Goal: Check status

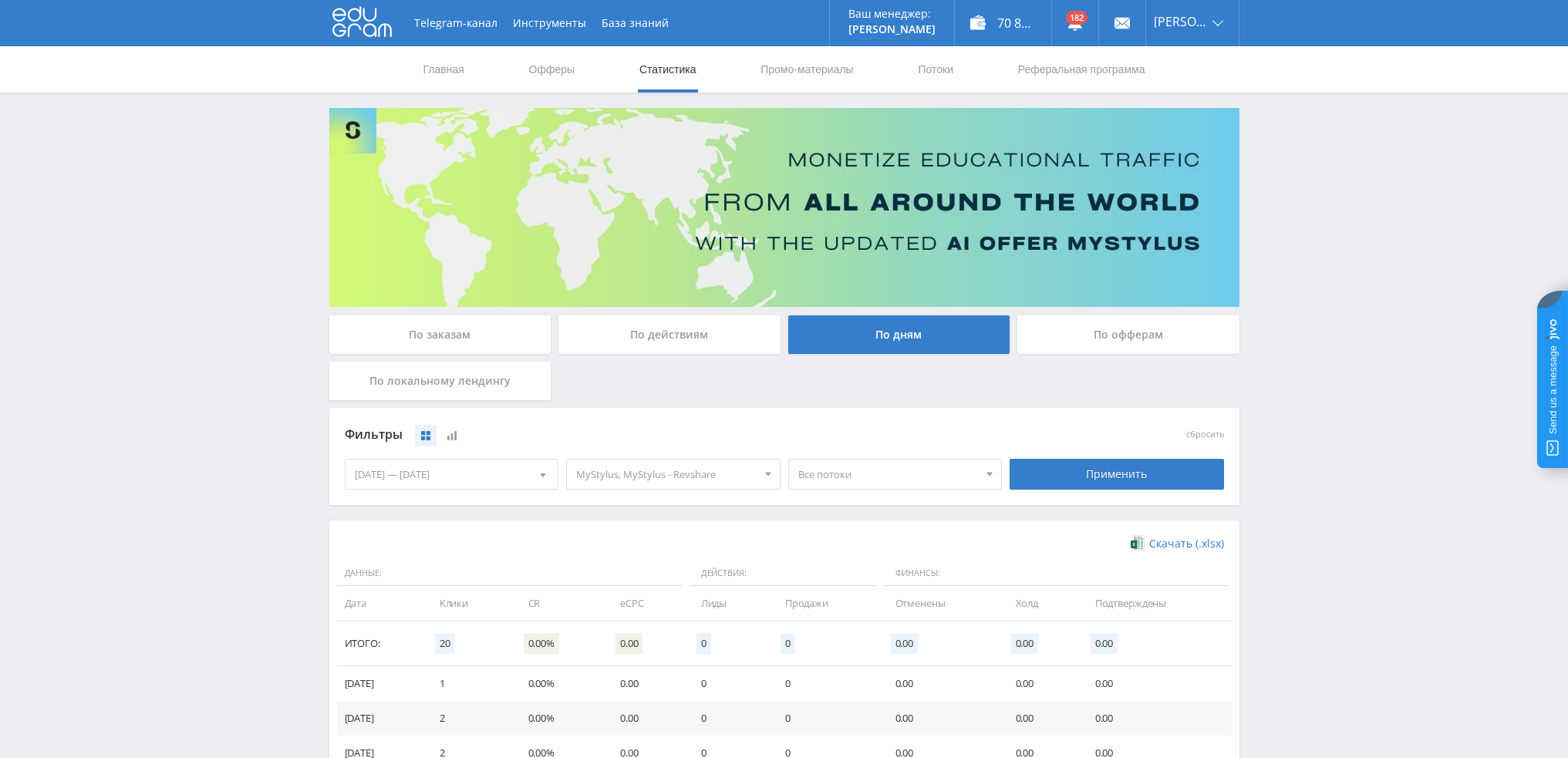
scroll to position [250, 0]
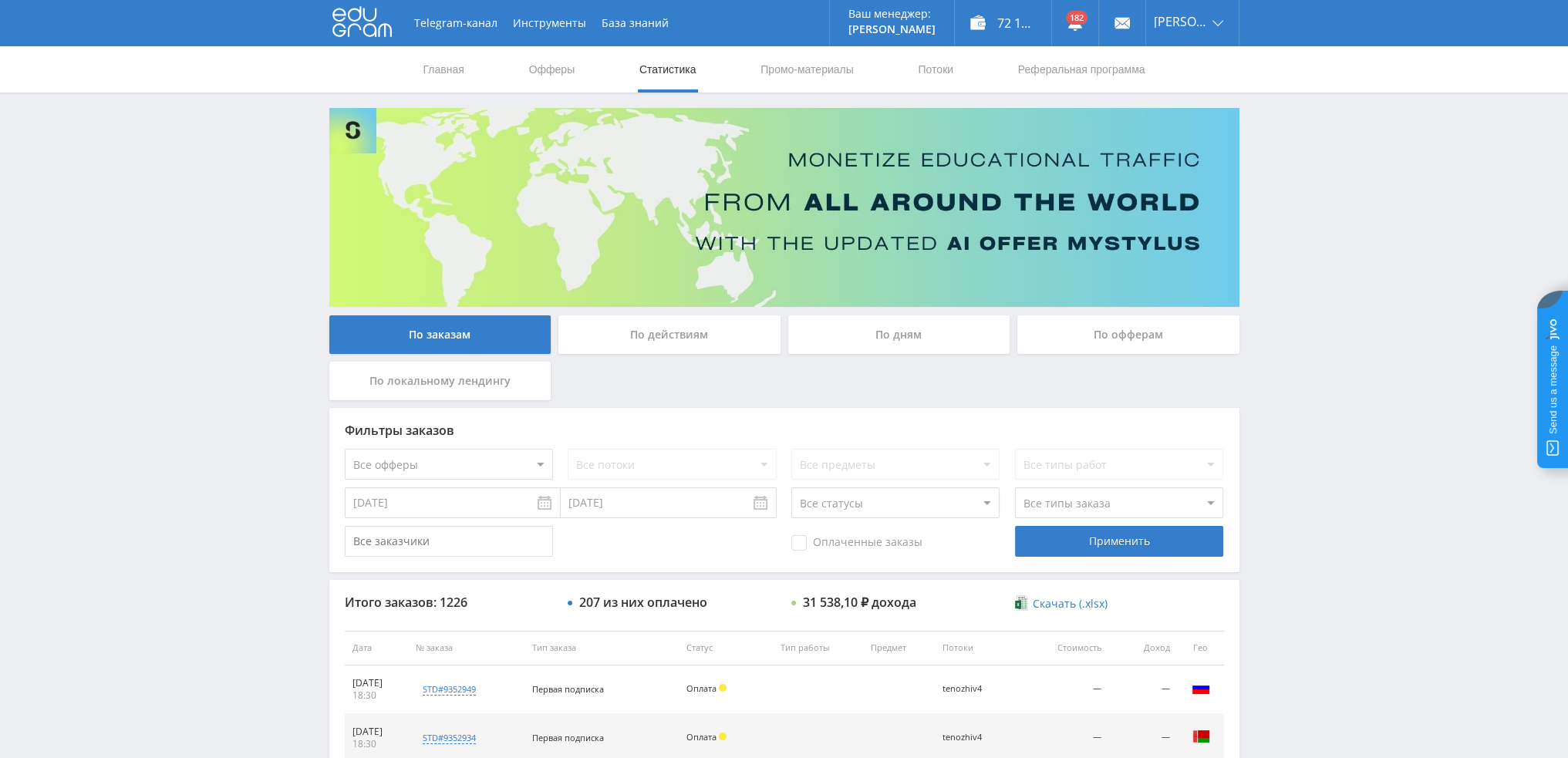
click at [894, 341] on div "По дням" at bounding box center [899, 335] width 222 height 39
click at [0, 0] on input "По дням" at bounding box center [0, 0] width 0 height 0
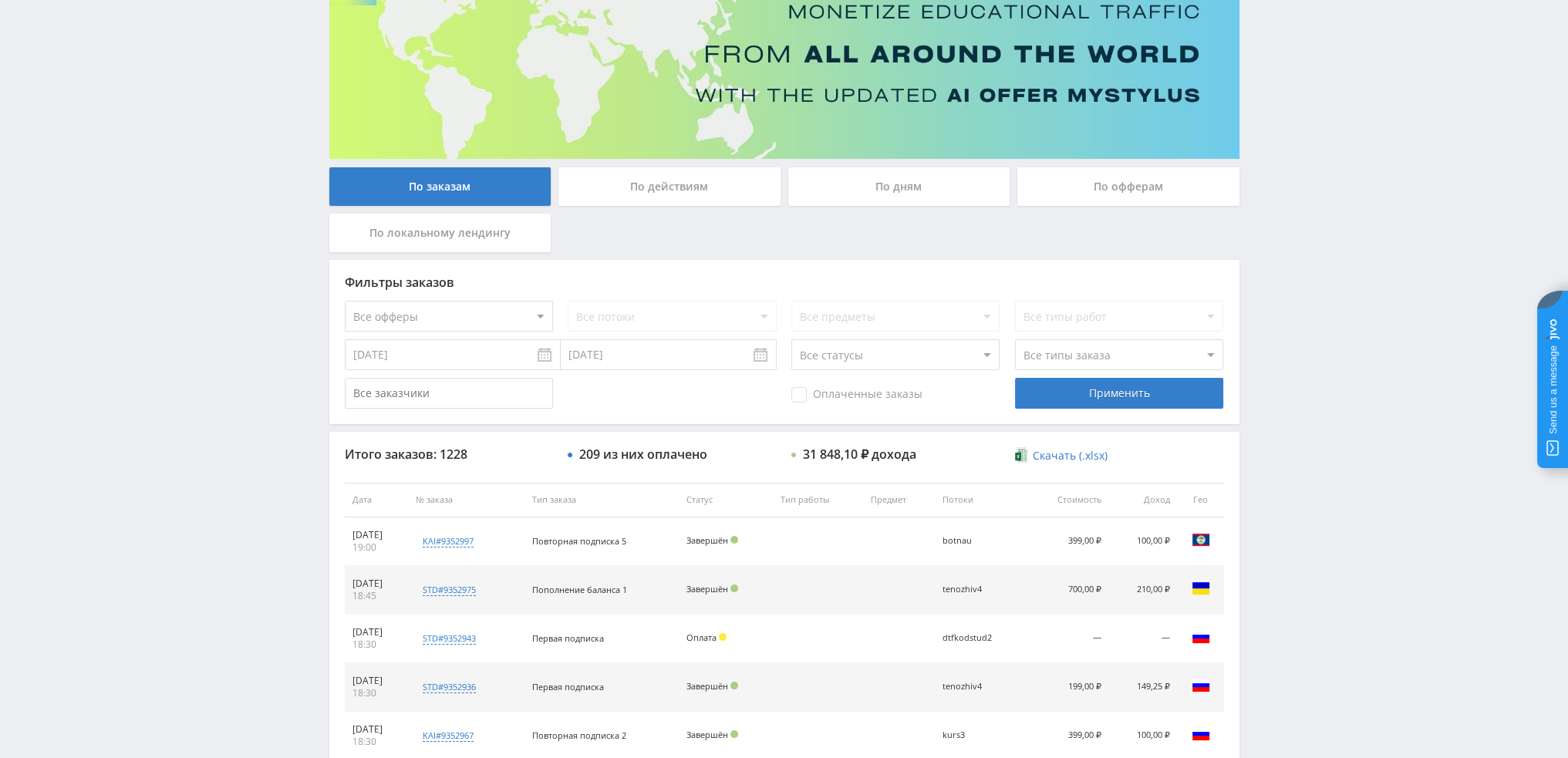
scroll to position [154, 0]
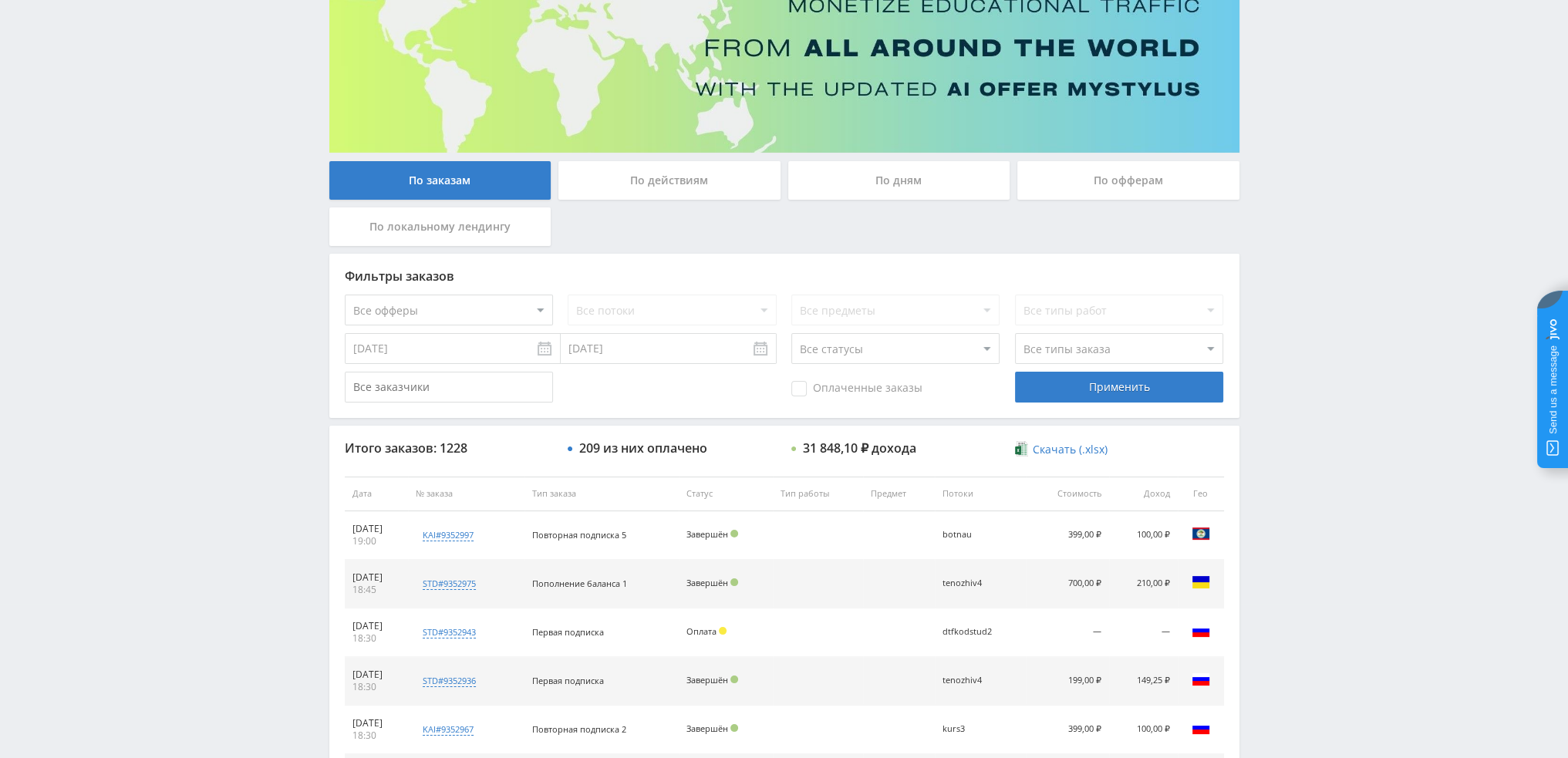
click at [903, 188] on div "По дням" at bounding box center [899, 180] width 222 height 39
click at [0, 0] on input "По дням" at bounding box center [0, 0] width 0 height 0
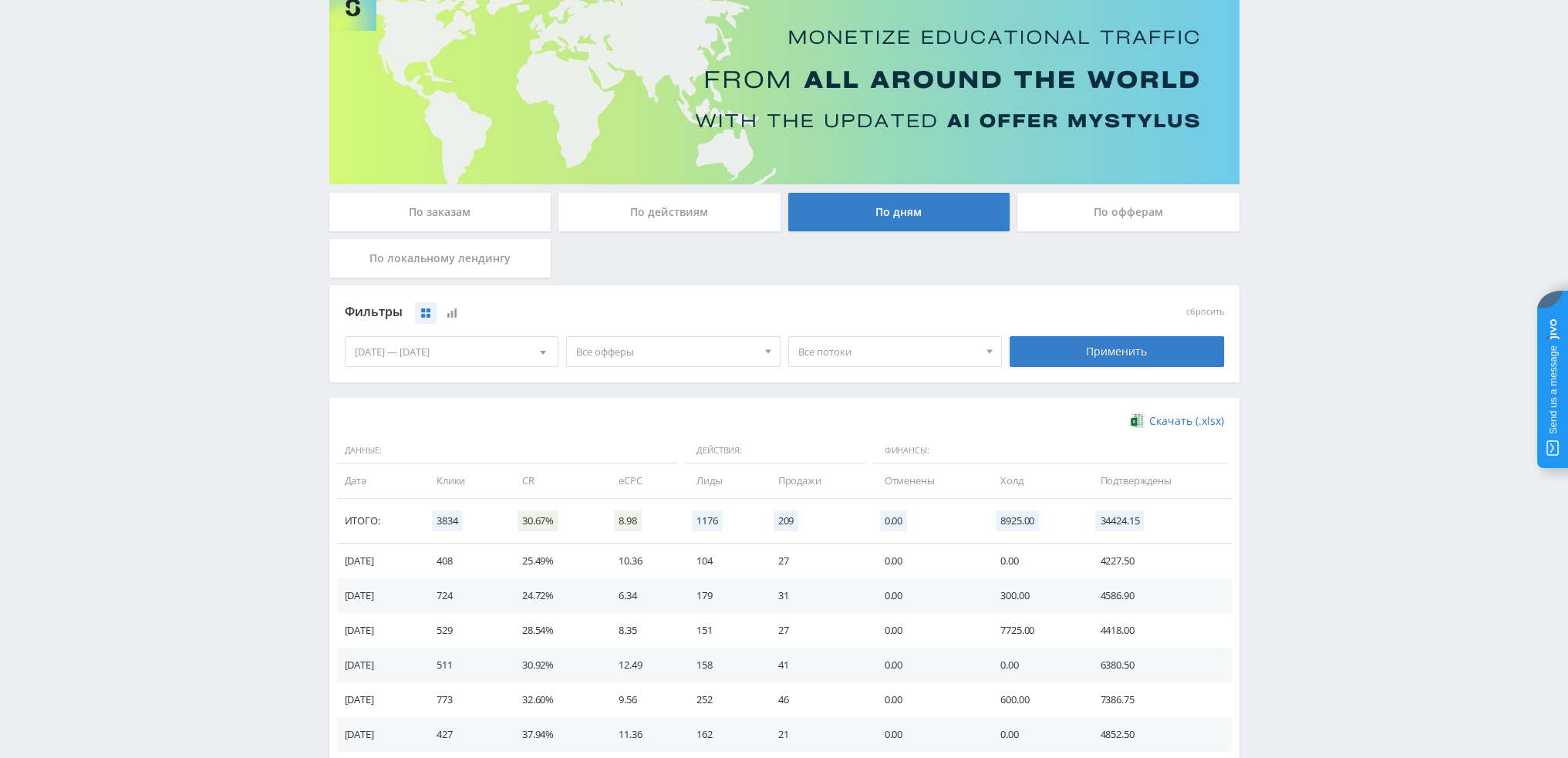
scroll to position [96, 0]
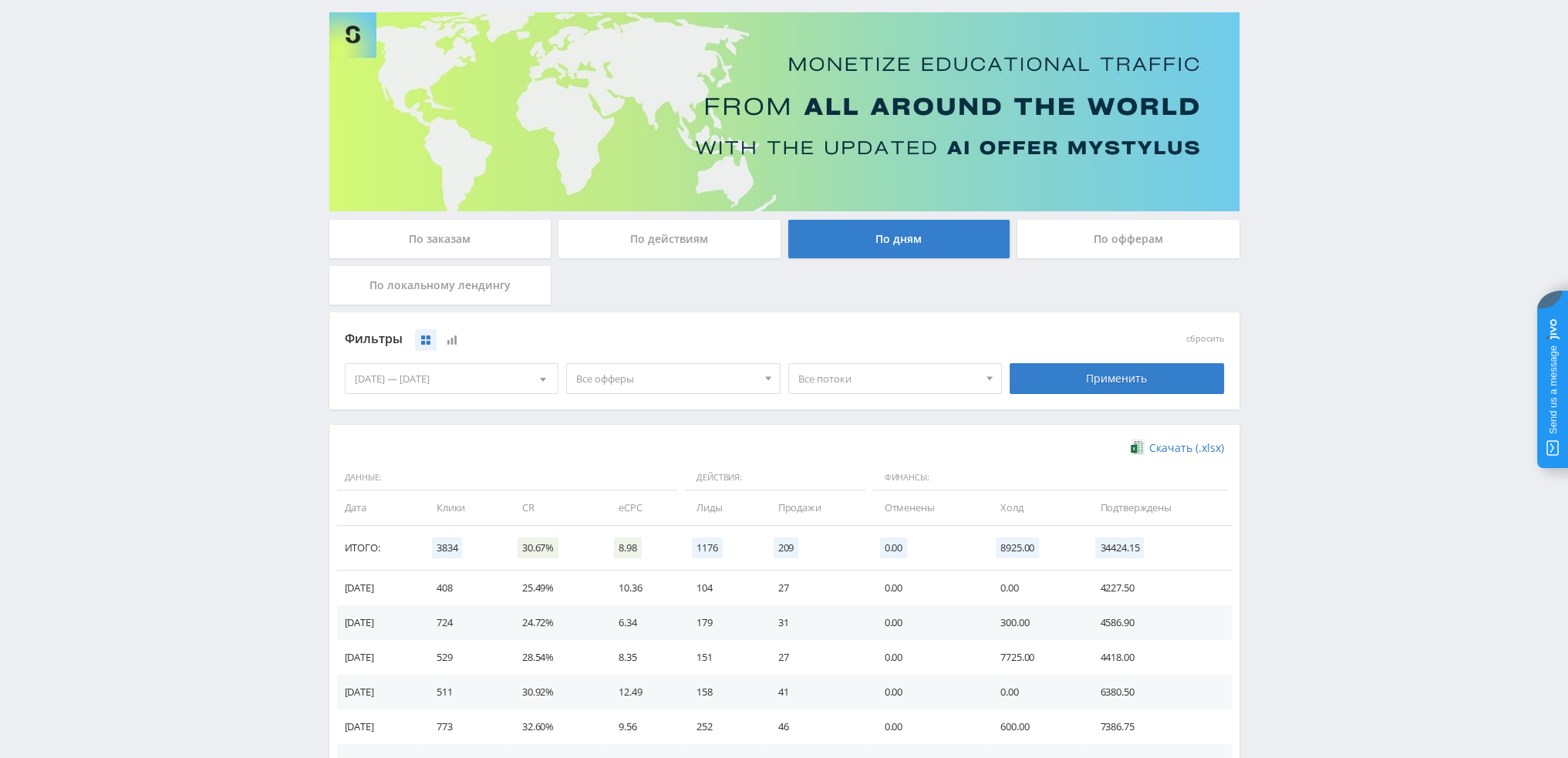
click at [1089, 231] on div "По офферам" at bounding box center [1129, 239] width 222 height 39
click at [0, 0] on input "По офферам" at bounding box center [0, 0] width 0 height 0
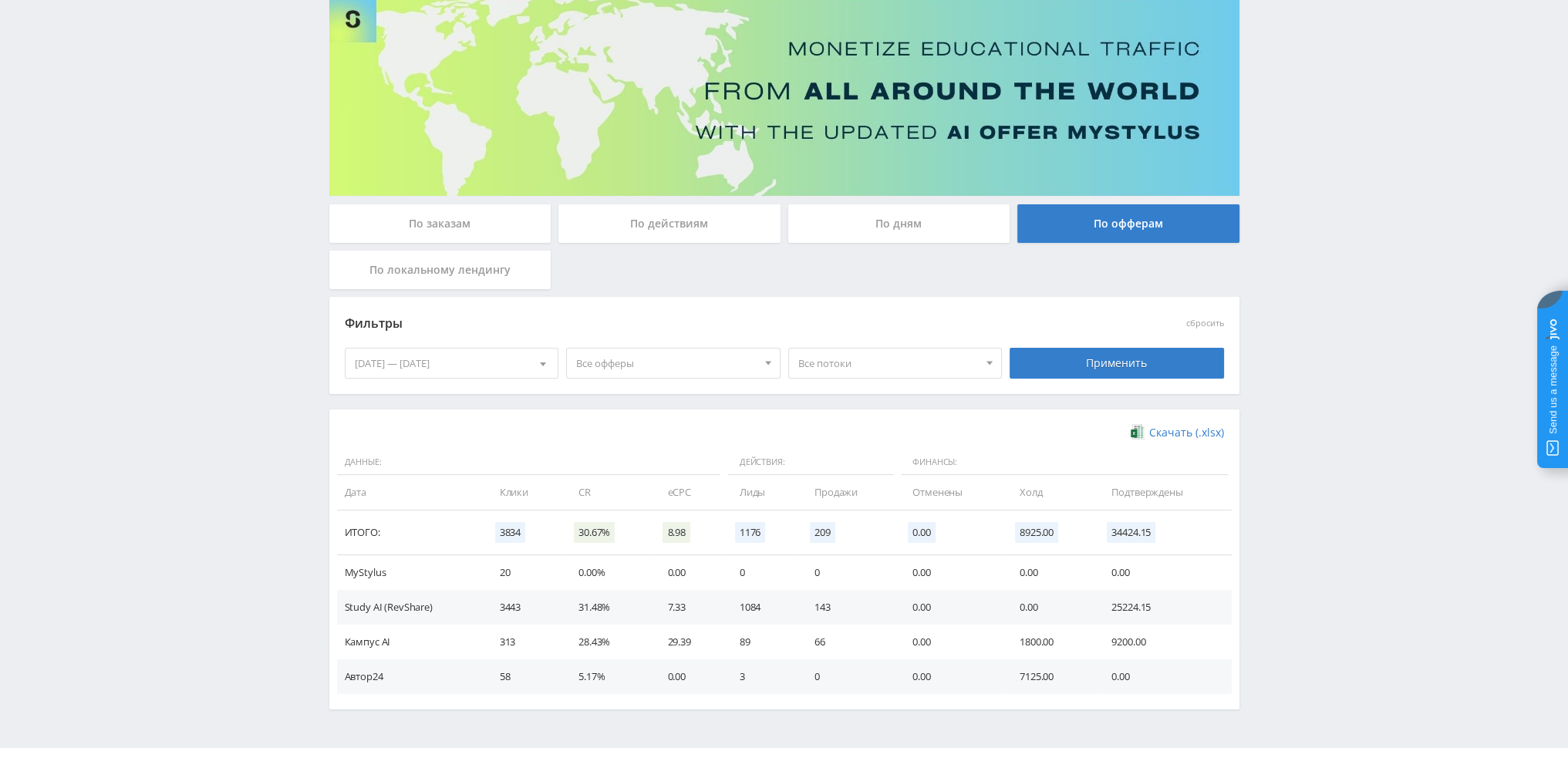
scroll to position [146, 0]
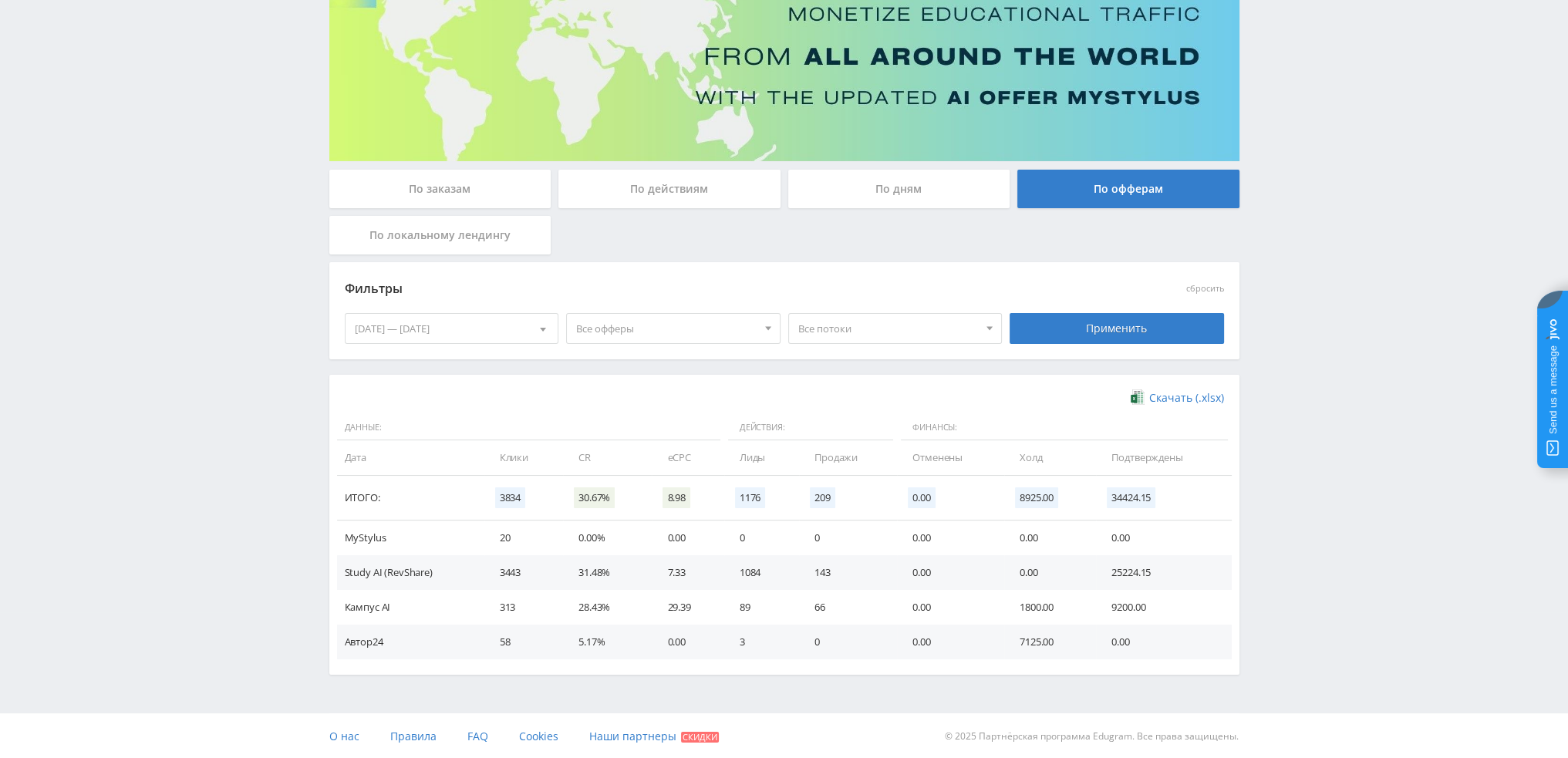
click at [535, 330] on div at bounding box center [542, 328] width 29 height 29
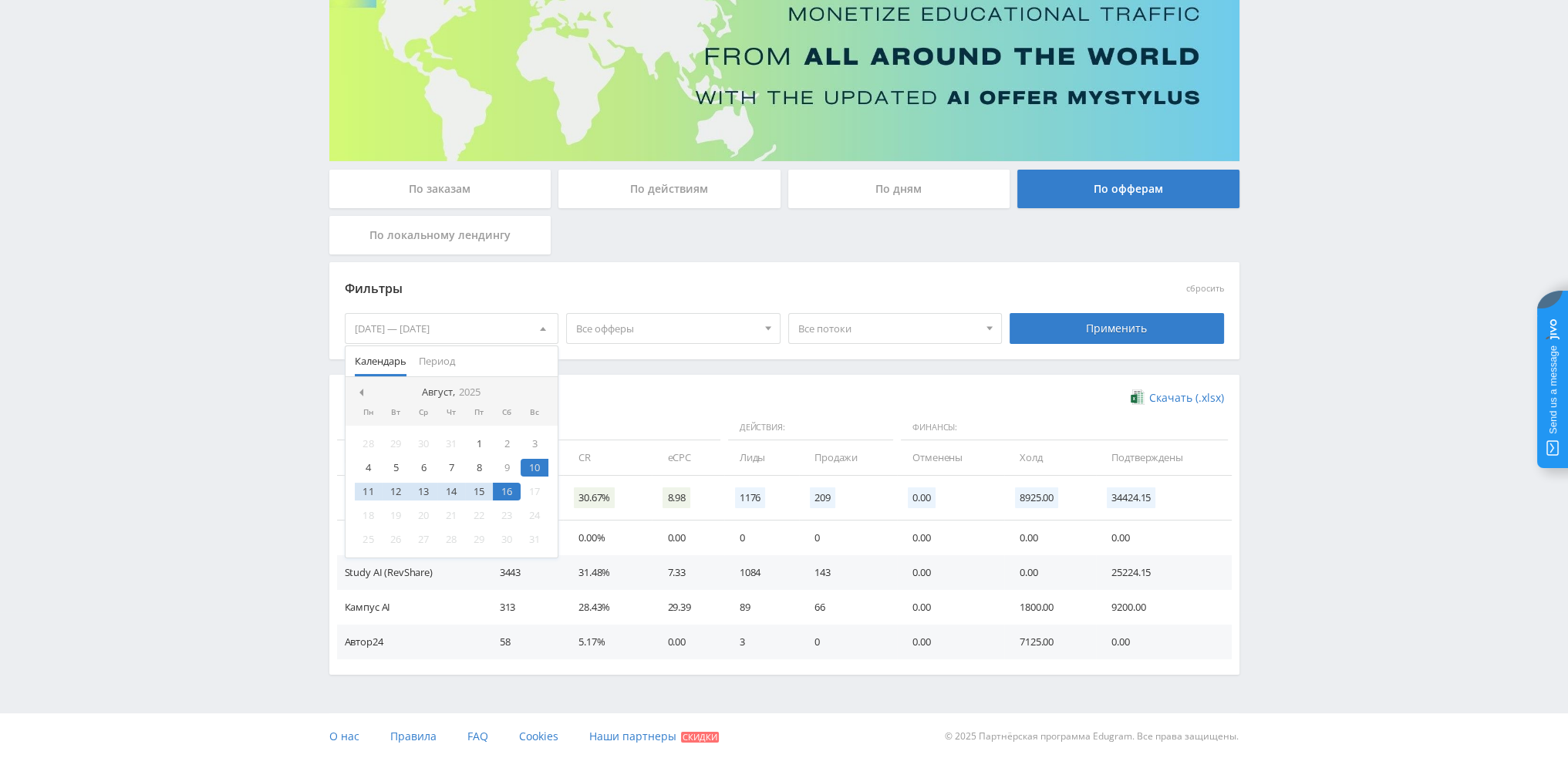
click at [533, 331] on div at bounding box center [542, 328] width 29 height 29
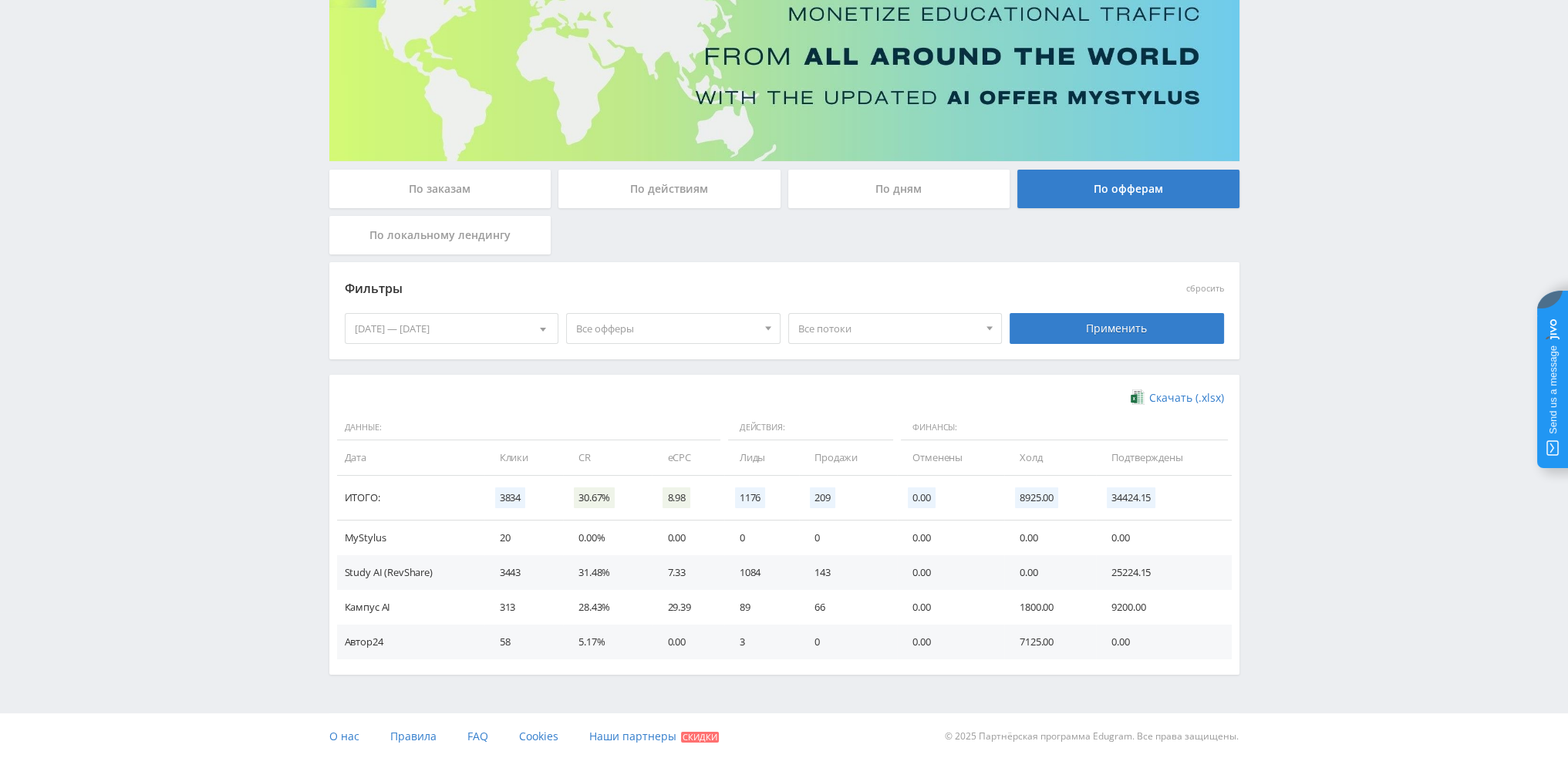
click at [533, 331] on div at bounding box center [542, 328] width 29 height 29
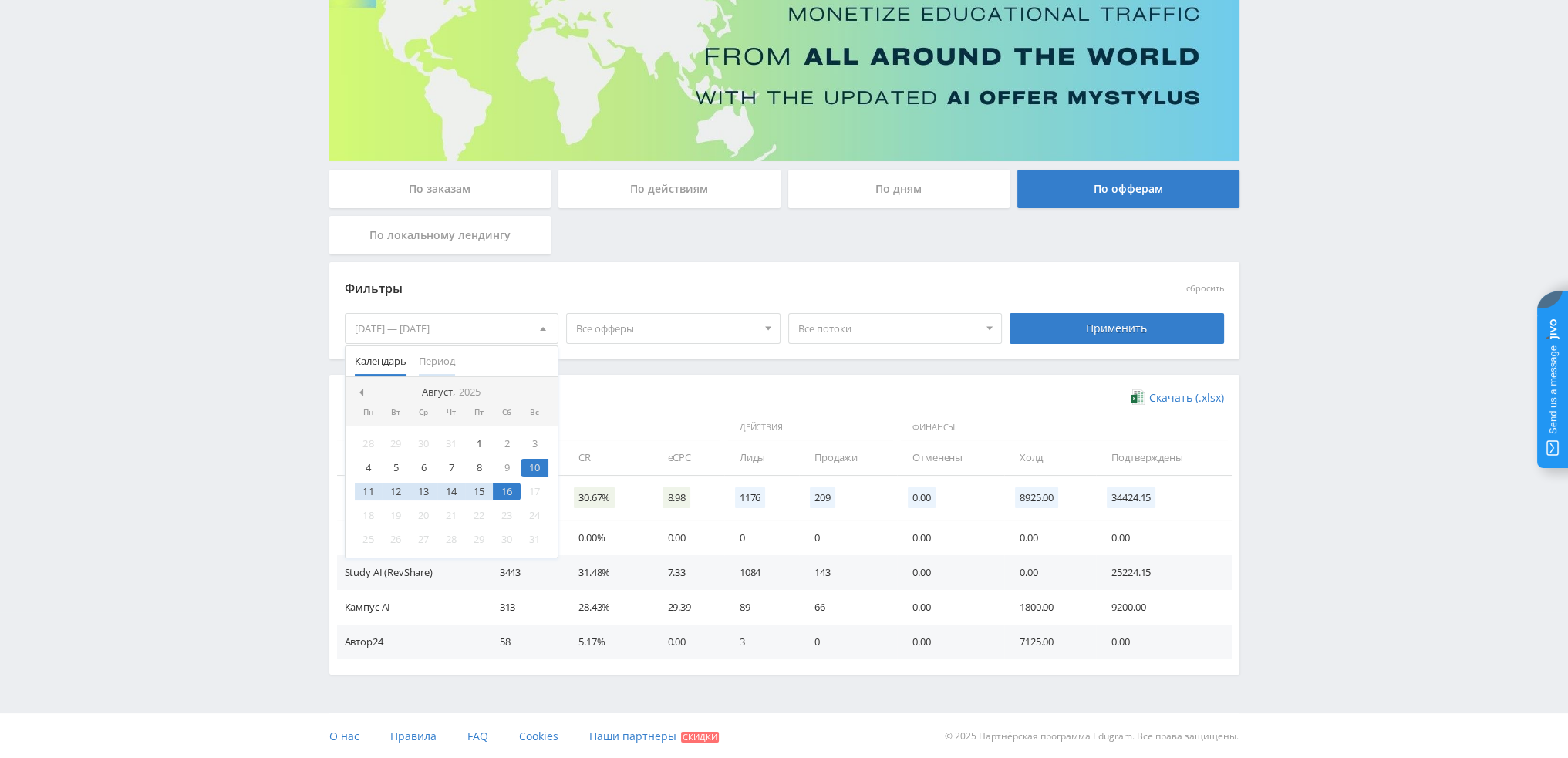
click at [424, 359] on span "Период" at bounding box center [436, 362] width 36 height 30
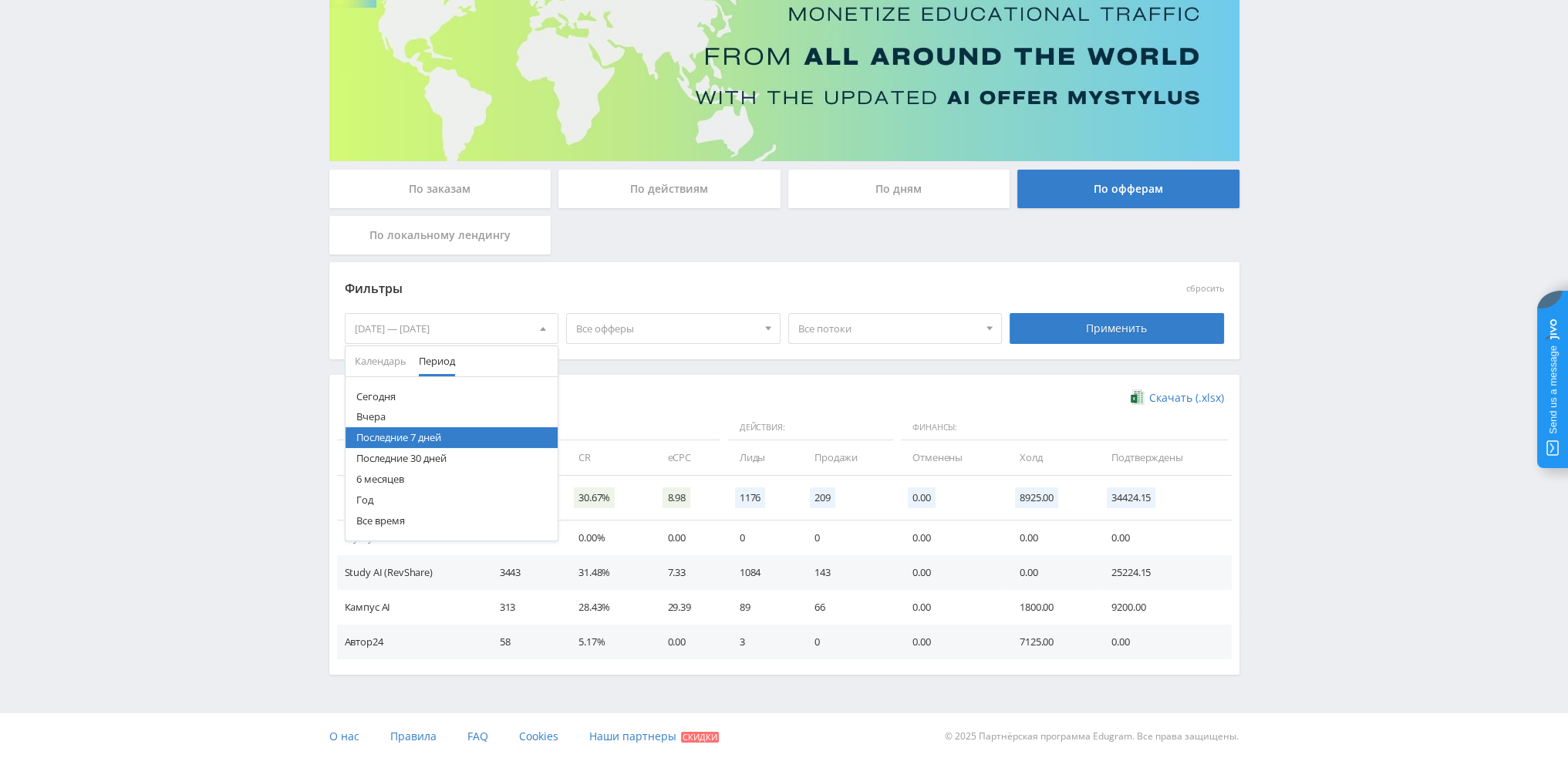
click at [394, 434] on button "Последние 7 дней" at bounding box center [451, 437] width 213 height 21
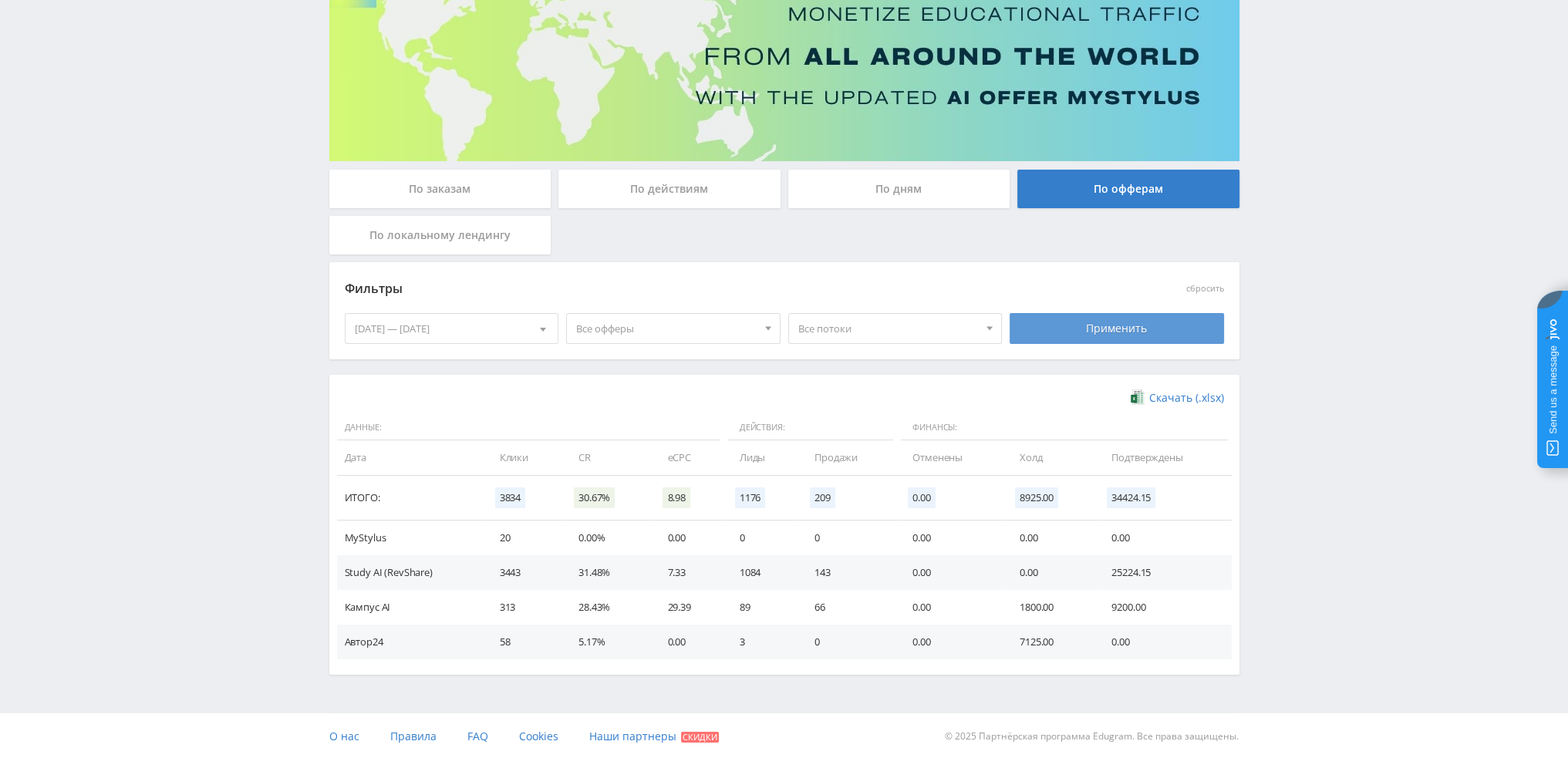
click at [1118, 329] on div "Применить" at bounding box center [1117, 329] width 215 height 31
